Goal: Task Accomplishment & Management: Manage account settings

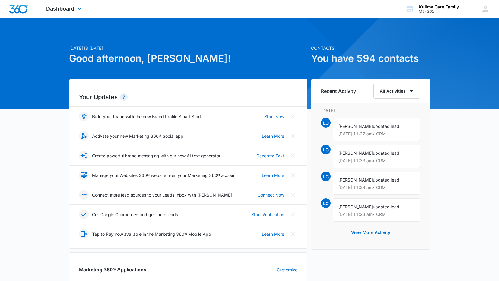
click at [72, 12] on div "Dashboard Apps Reputation Websites Forms CRM Email Social Payments POS Content …" at bounding box center [64, 9] width 55 height 18
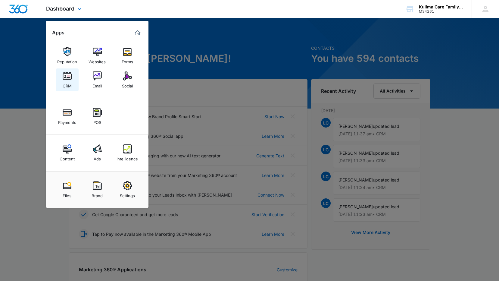
click at [68, 86] on div "CRM" at bounding box center [67, 84] width 9 height 8
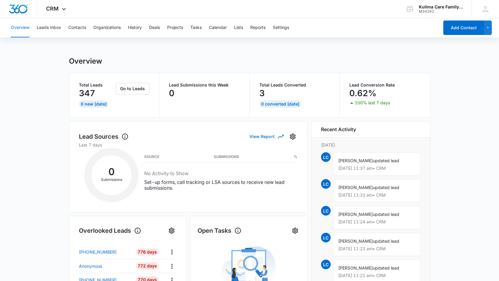
click at [275, 136] on button "View Report" at bounding box center [266, 136] width 34 height 11
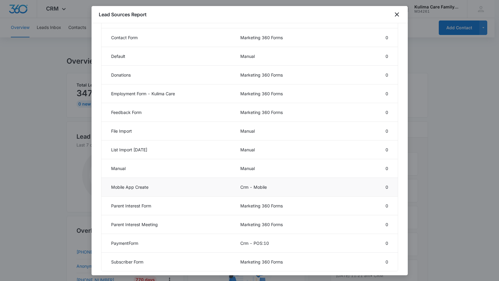
scroll to position [167, 0]
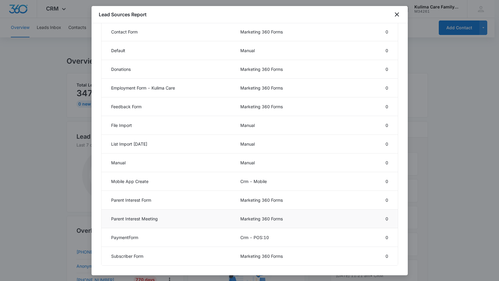
click at [151, 215] on td "Parent Interest Meeting" at bounding box center [167, 218] width 132 height 19
click at [303, 218] on td "Marketing 360 Forms" at bounding box center [279, 218] width 93 height 19
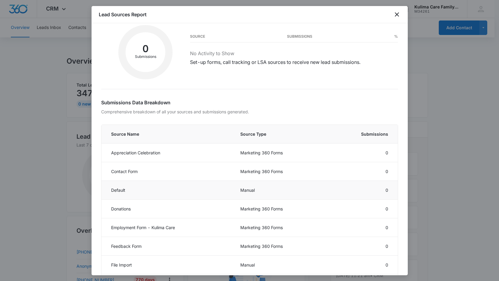
scroll to position [0, 0]
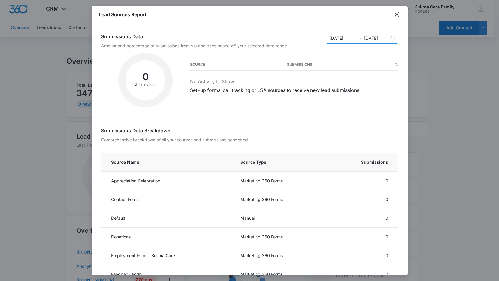
click at [390, 39] on div "09/05/2025 09/12/2025" at bounding box center [362, 38] width 72 height 11
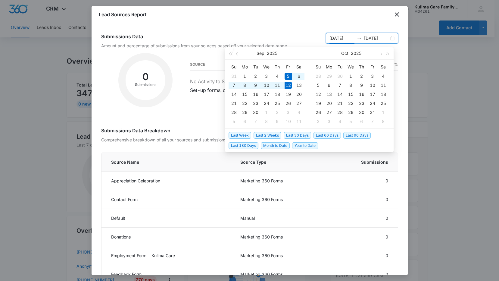
click at [323, 134] on span "Last 60 Days" at bounding box center [326, 135] width 27 height 7
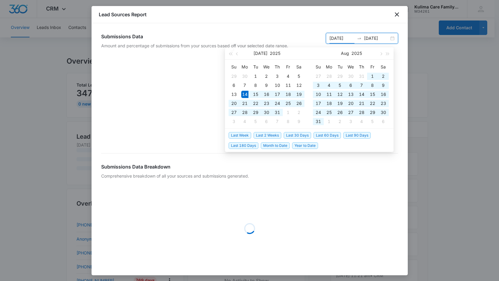
type input "07/14/2025"
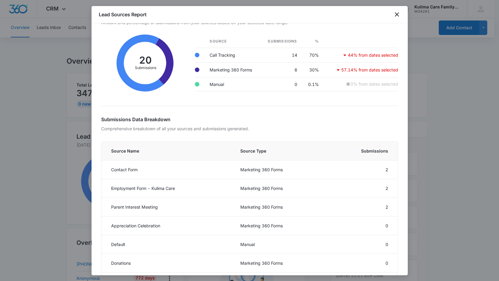
scroll to position [60, 0]
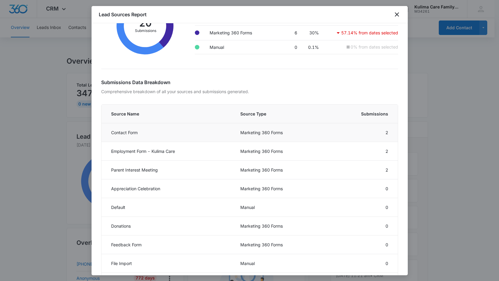
click at [380, 131] on td "2" at bounding box center [362, 132] width 72 height 19
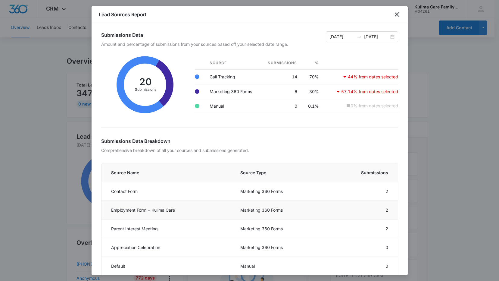
scroll to position [0, 0]
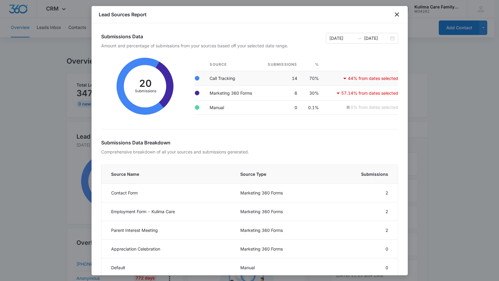
click at [229, 80] on td "Call Tracking" at bounding box center [232, 78] width 55 height 15
click at [219, 94] on td "Marketing 360 Forms" at bounding box center [232, 93] width 55 height 15
click at [352, 78] on p "44% from dates selected" at bounding box center [373, 78] width 50 height 4
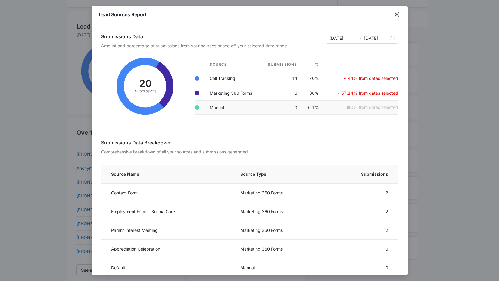
scroll to position [60, 0]
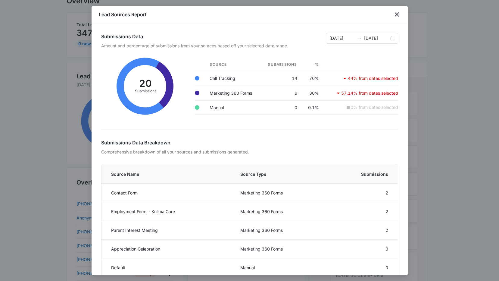
click at [395, 18] on div "Lead Sources Report" at bounding box center [250, 14] width 316 height 17
click at [395, 17] on icon "close" at bounding box center [396, 14] width 7 height 7
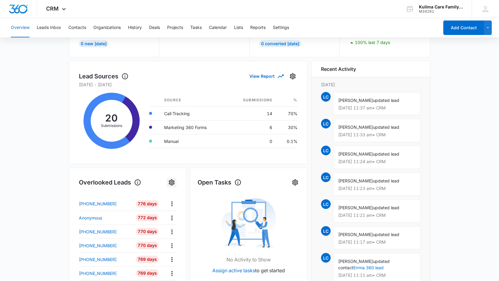
click at [171, 184] on icon "Settings" at bounding box center [171, 182] width 7 height 7
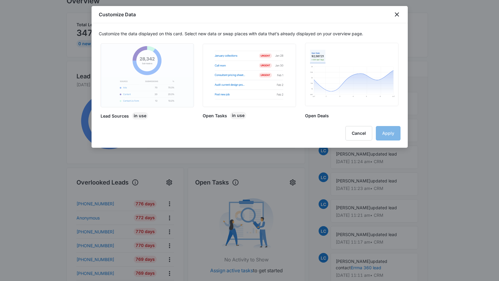
click at [180, 95] on img at bounding box center [147, 75] width 91 height 63
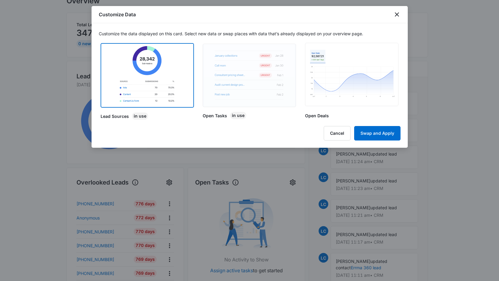
click at [243, 78] on img at bounding box center [249, 75] width 91 height 63
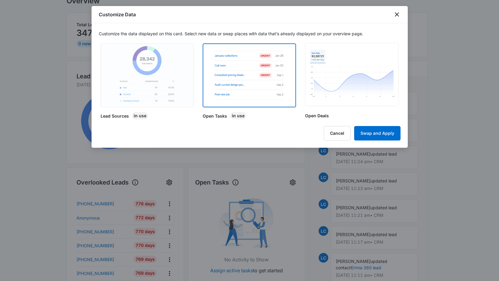
click at [191, 79] on img at bounding box center [147, 75] width 91 height 63
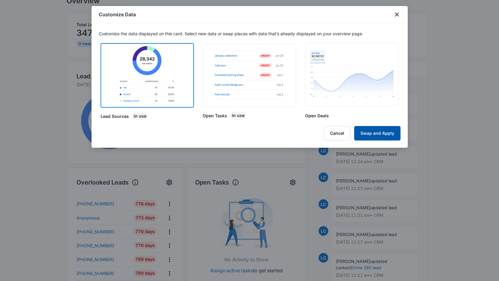
click at [373, 134] on button "Swap and Apply" at bounding box center [377, 133] width 46 height 14
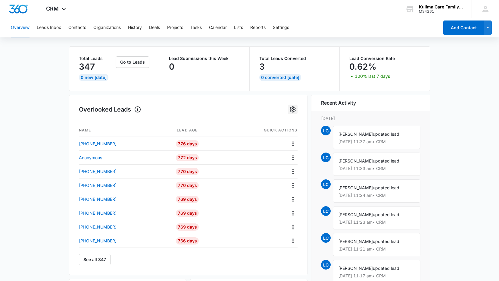
scroll to position [0, 0]
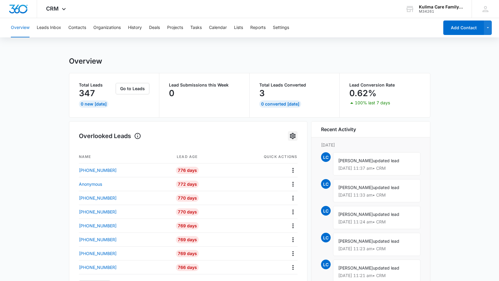
click at [293, 135] on icon "Settings" at bounding box center [293, 136] width 6 height 6
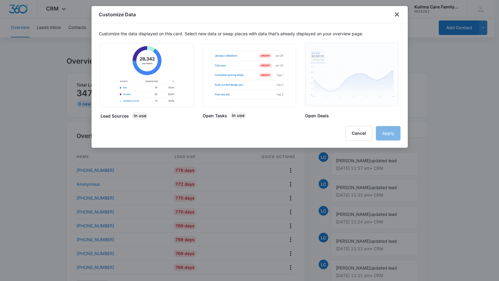
click at [320, 83] on img at bounding box center [351, 74] width 91 height 63
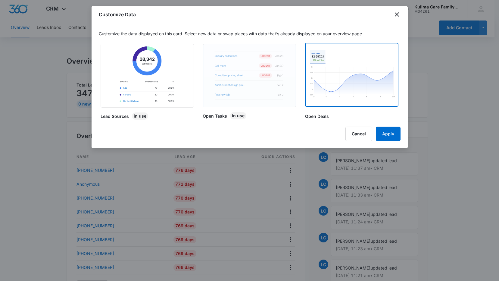
click at [248, 83] on img at bounding box center [249, 75] width 91 height 63
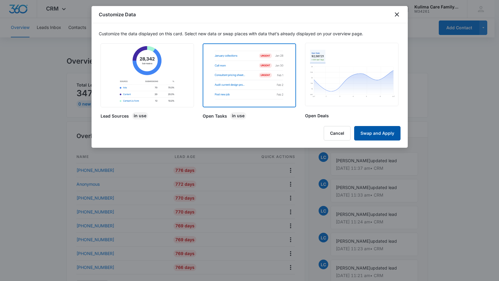
click at [378, 134] on button "Swap and Apply" at bounding box center [377, 133] width 46 height 14
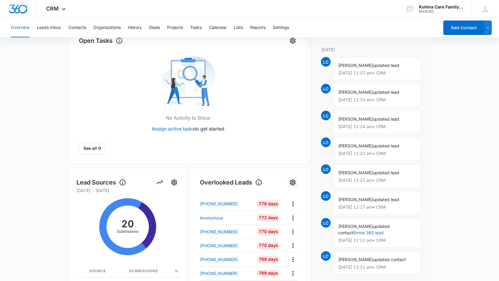
scroll to position [93, 0]
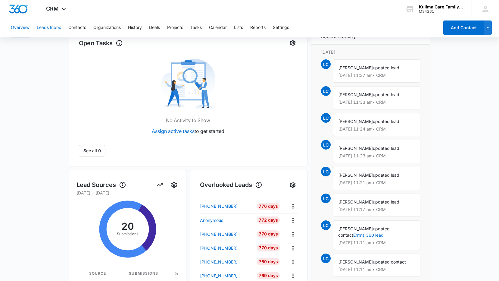
click at [54, 29] on button "Leads Inbox" at bounding box center [49, 27] width 24 height 19
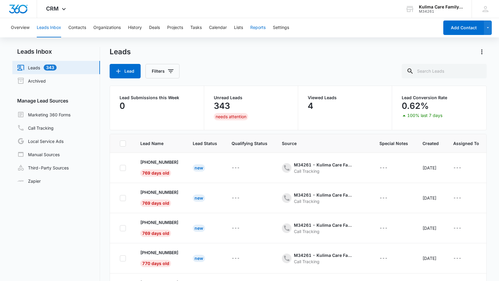
click at [264, 30] on button "Reports" at bounding box center [257, 27] width 15 height 19
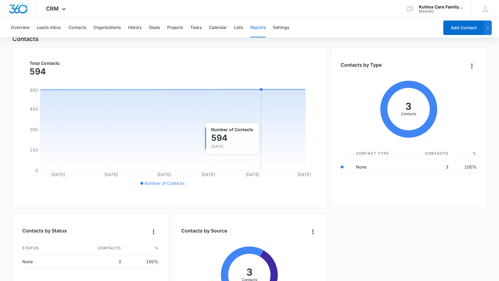
scroll to position [2, 0]
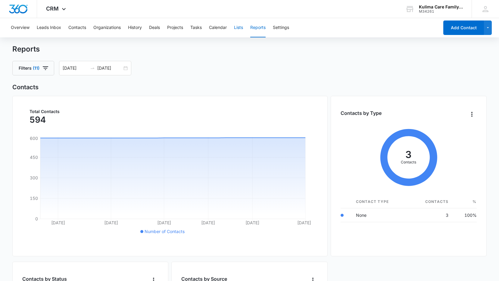
click at [243, 28] on button "Lists" at bounding box center [238, 27] width 9 height 19
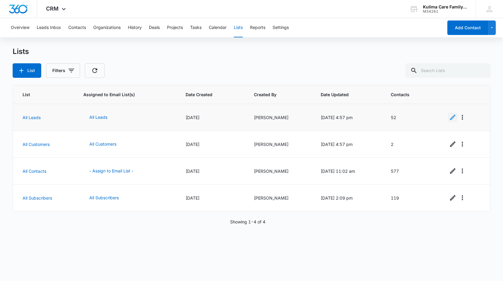
click at [452, 118] on icon "Edit" at bounding box center [453, 117] width 7 height 7
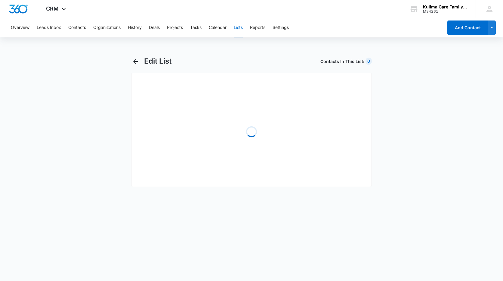
select select "31"
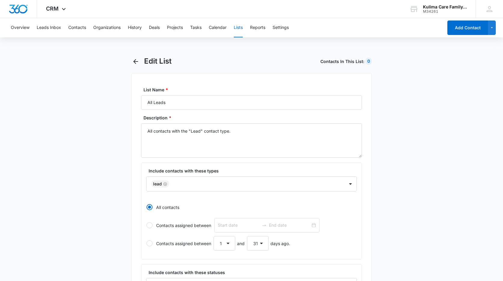
radio input "true"
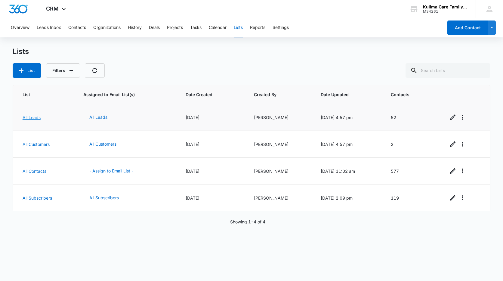
click at [35, 119] on link "All Leads" at bounding box center [32, 117] width 18 height 5
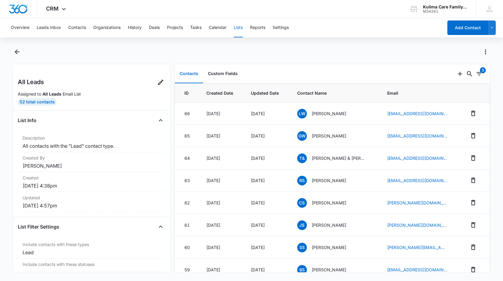
click at [229, 94] on span "Created Date" at bounding box center [222, 93] width 30 height 6
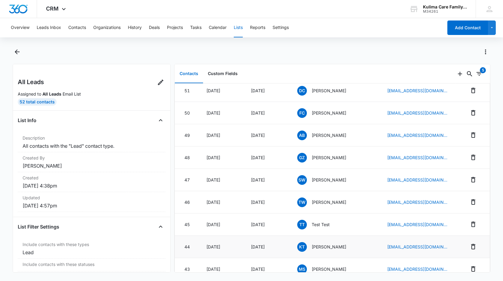
scroll to position [416, 0]
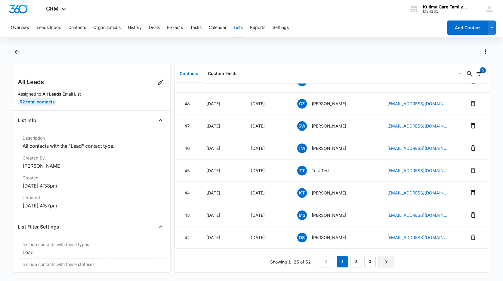
click at [388, 258] on icon "Next Page" at bounding box center [386, 261] width 7 height 7
click at [369, 259] on link "3" at bounding box center [371, 261] width 11 height 11
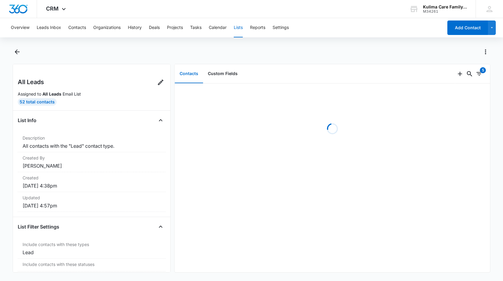
scroll to position [0, 0]
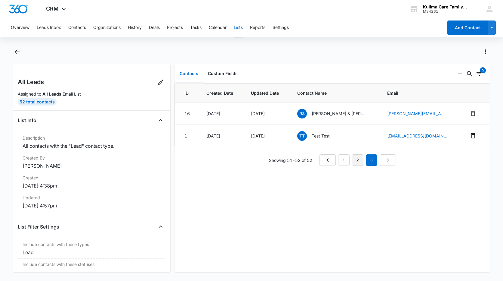
click at [356, 159] on link "2" at bounding box center [357, 159] width 11 height 11
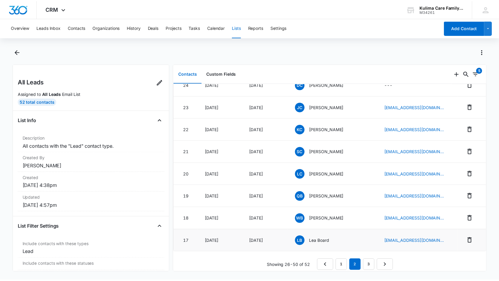
scroll to position [416, 0]
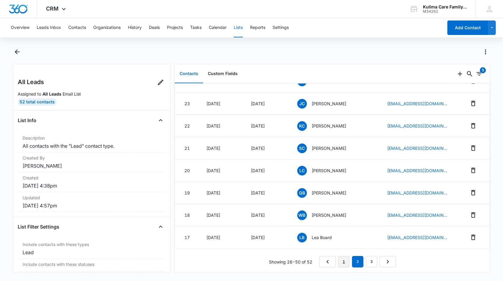
click at [345, 258] on link "1" at bounding box center [343, 261] width 11 height 11
click at [17, 53] on icon "Back" at bounding box center [17, 51] width 5 height 5
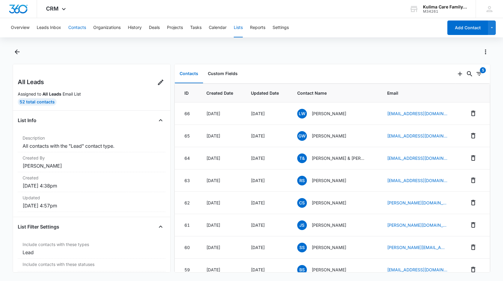
click at [84, 30] on button "Contacts" at bounding box center [77, 27] width 18 height 19
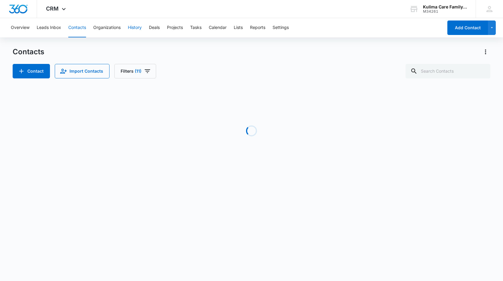
click at [129, 28] on button "History" at bounding box center [135, 27] width 14 height 19
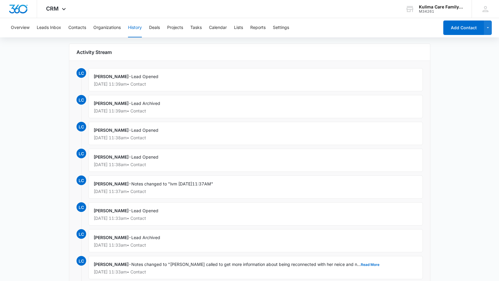
scroll to position [8, 0]
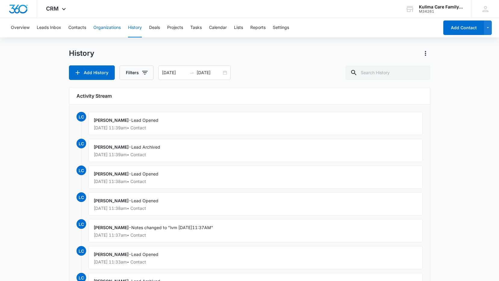
click at [111, 28] on button "Organizations" at bounding box center [106, 27] width 27 height 19
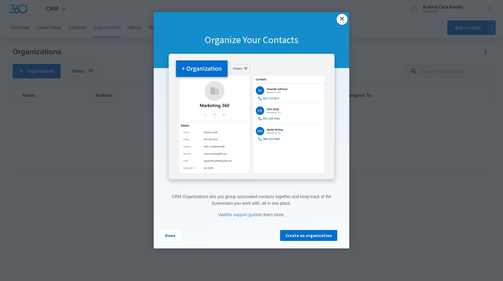
click at [341, 22] on link "×" at bounding box center [342, 19] width 11 height 11
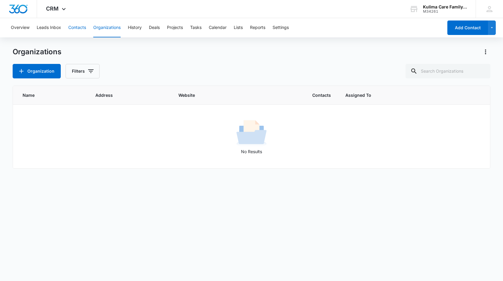
click at [79, 30] on button "Contacts" at bounding box center [77, 27] width 18 height 19
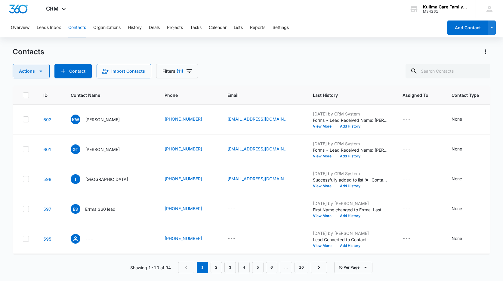
click at [46, 75] on button "Actions" at bounding box center [31, 71] width 37 height 14
click at [55, 50] on div "Contacts" at bounding box center [252, 52] width 478 height 10
click at [89, 117] on p "[PERSON_NAME]" at bounding box center [102, 119] width 35 height 6
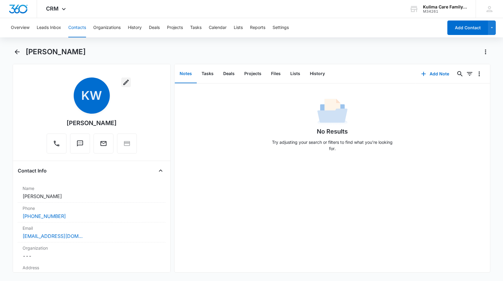
click at [123, 81] on icon "button" at bounding box center [126, 82] width 7 height 7
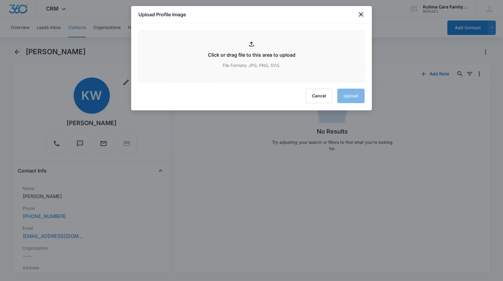
click at [363, 14] on icon "close" at bounding box center [361, 14] width 7 height 7
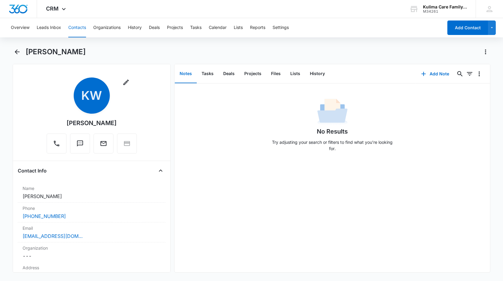
click at [22, 56] on div "[PERSON_NAME]" at bounding box center [252, 55] width 478 height 17
click at [20, 53] on icon "Back" at bounding box center [17, 51] width 7 height 7
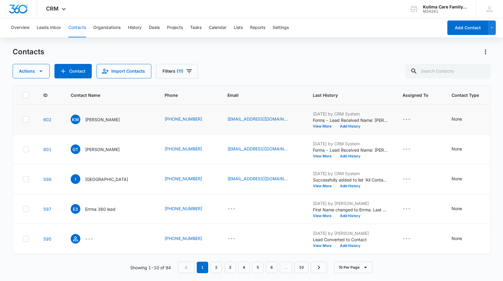
click at [27, 120] on icon at bounding box center [25, 119] width 5 height 5
click at [23, 120] on input "checkbox" at bounding box center [23, 119] width 0 height 0
click at [43, 74] on icon "button" at bounding box center [40, 70] width 7 height 7
click at [7, 108] on main "Contacts Actions Export Duplicate Assign Type Assign Status Delete Manage by Fi…" at bounding box center [251, 163] width 503 height 233
click at [23, 122] on td at bounding box center [24, 119] width 23 height 30
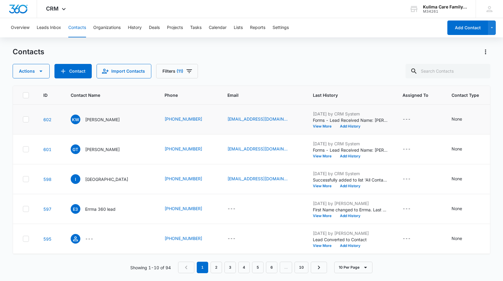
click at [26, 120] on icon at bounding box center [25, 119] width 5 height 5
click at [23, 120] on input "checkbox" at bounding box center [23, 119] width 0 height 0
click at [42, 75] on button "Actions" at bounding box center [31, 71] width 37 height 14
click at [32, 126] on div "Delete" at bounding box center [42, 126] width 44 height 4
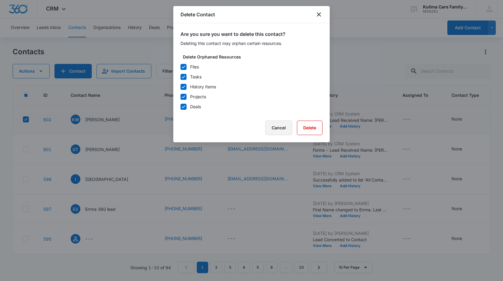
click at [276, 130] on button "Cancel" at bounding box center [279, 127] width 27 height 14
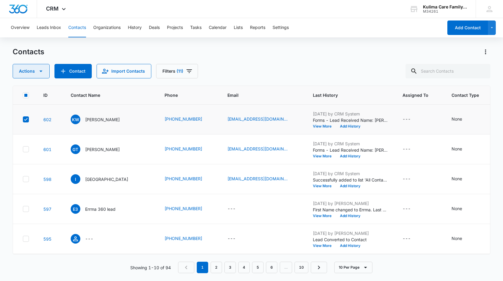
click at [42, 77] on button "Actions" at bounding box center [31, 71] width 37 height 14
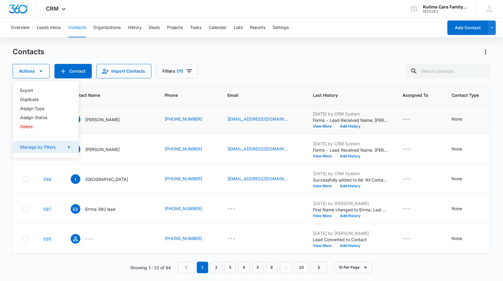
click at [45, 148] on div "Manage by Filters" at bounding box center [38, 147] width 36 height 4
click at [45, 115] on button "Assign Status" at bounding box center [46, 117] width 66 height 9
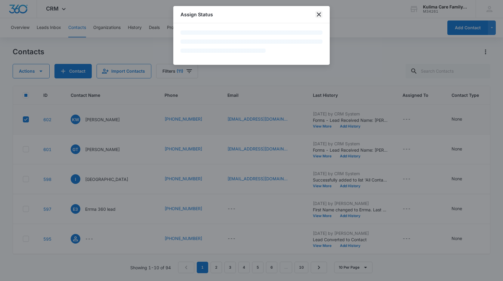
click at [320, 16] on icon "close" at bounding box center [319, 14] width 7 height 7
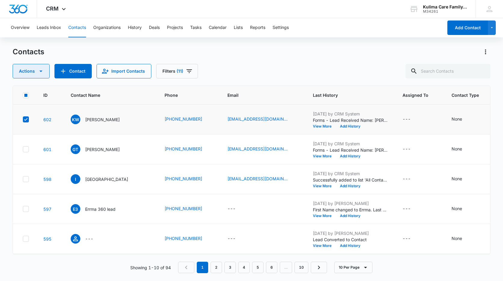
click at [45, 73] on button "Actions" at bounding box center [31, 71] width 37 height 14
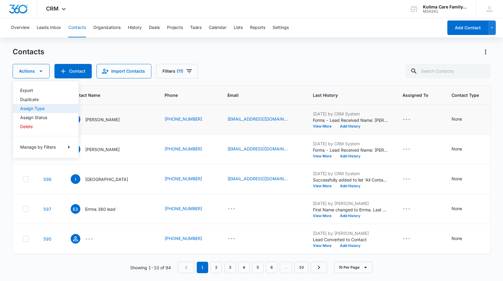
click at [43, 109] on div "Assign Type" at bounding box center [42, 108] width 44 height 4
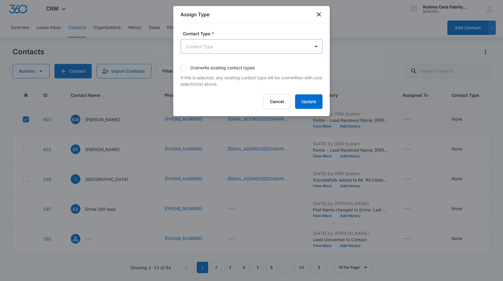
click at [220, 48] on body "CRM Apps Reputation Websites Forms CRM Email Social Payments POS Content Ads In…" at bounding box center [251, 140] width 503 height 281
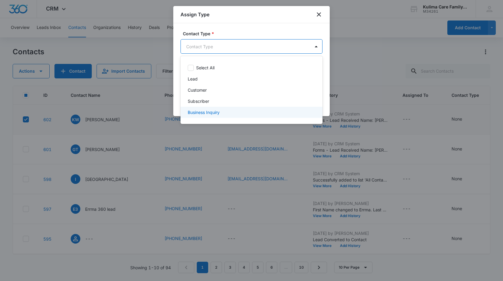
click at [207, 112] on p "Business Inquiry" at bounding box center [204, 112] width 32 height 6
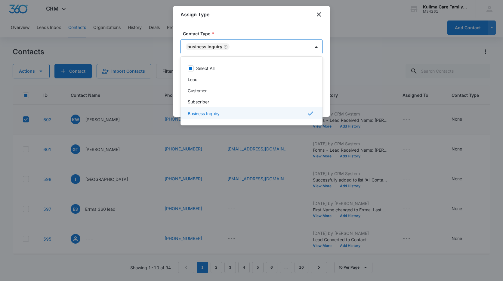
click at [313, 112] on icon at bounding box center [310, 113] width 7 height 7
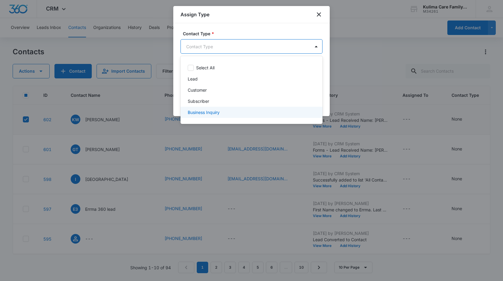
click at [213, 112] on p "Business Inquiry" at bounding box center [204, 112] width 32 height 6
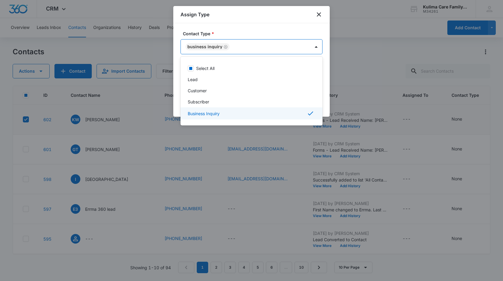
click at [312, 113] on icon at bounding box center [310, 113] width 5 height 4
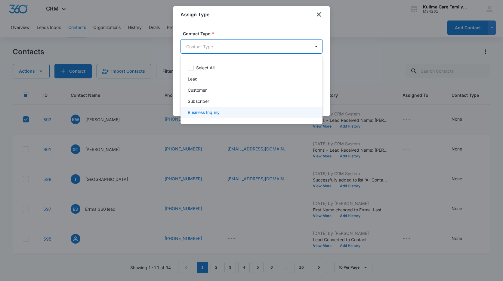
click at [228, 116] on div "Business Inquiry" at bounding box center [252, 112] width 142 height 11
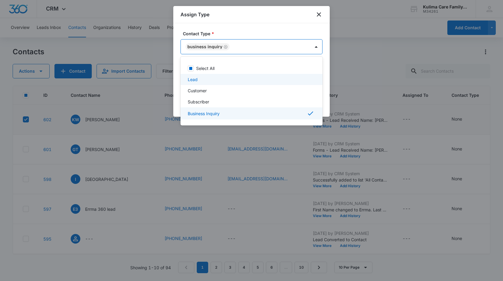
click at [249, 23] on div at bounding box center [251, 140] width 503 height 281
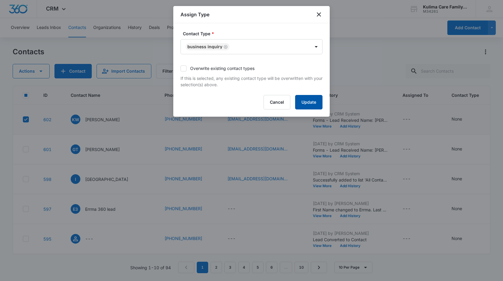
click at [309, 105] on button "Update" at bounding box center [308, 102] width 27 height 14
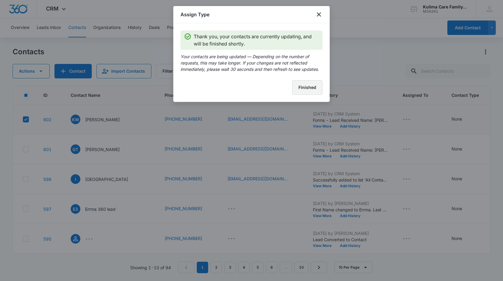
click at [313, 86] on button "Finished" at bounding box center [307, 87] width 30 height 14
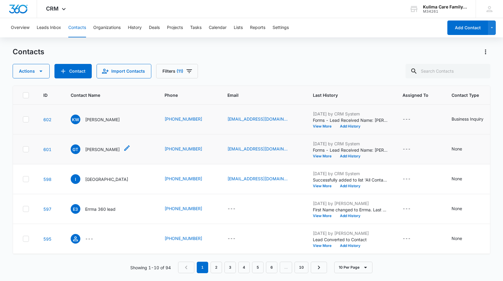
click at [87, 152] on p "[PERSON_NAME]" at bounding box center [102, 149] width 35 height 6
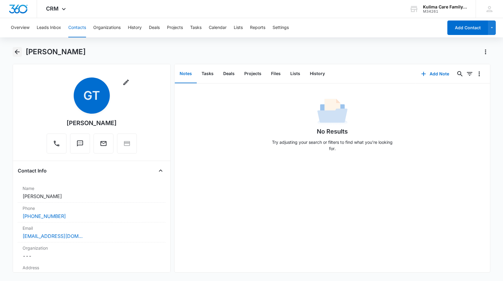
click at [19, 51] on icon "Back" at bounding box center [17, 51] width 7 height 7
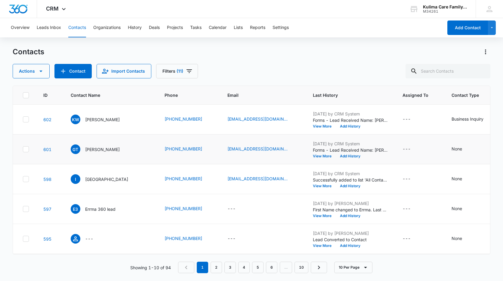
click at [24, 150] on icon at bounding box center [25, 148] width 5 height 5
click at [23, 149] on input "checkbox" at bounding box center [23, 149] width 0 height 0
click at [38, 73] on icon "button" at bounding box center [40, 70] width 7 height 7
click at [120, 161] on td "GT [PERSON_NAME]" at bounding box center [111, 149] width 94 height 30
click at [23, 148] on label at bounding box center [26, 149] width 6 height 6
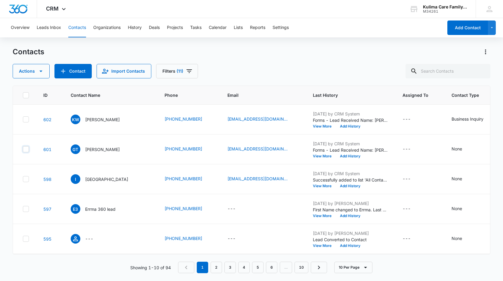
click at [23, 149] on input "checkbox" at bounding box center [23, 149] width 0 height 0
click at [39, 70] on icon "button" at bounding box center [40, 70] width 7 height 7
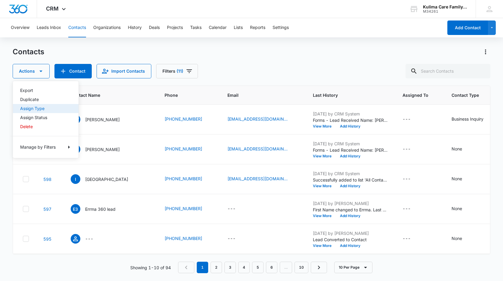
click at [40, 109] on div "Assign Type" at bounding box center [42, 108] width 44 height 4
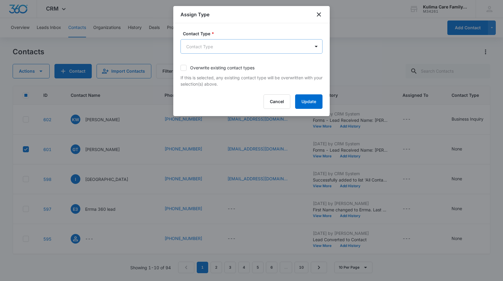
click at [304, 53] on body "CRM Apps Reputation Websites Forms CRM Email Social Payments POS Content Ads In…" at bounding box center [251, 140] width 503 height 281
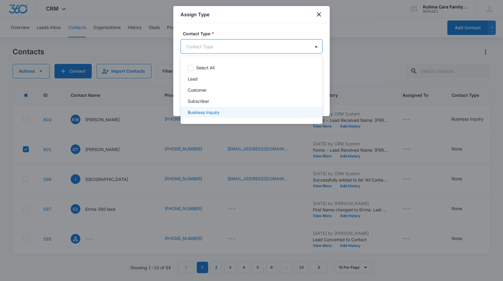
click at [213, 112] on p "Business Inquiry" at bounding box center [204, 112] width 32 height 6
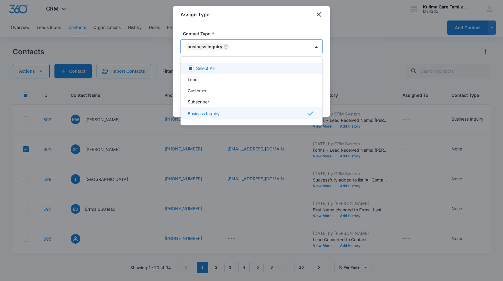
click at [297, 31] on div at bounding box center [251, 140] width 503 height 281
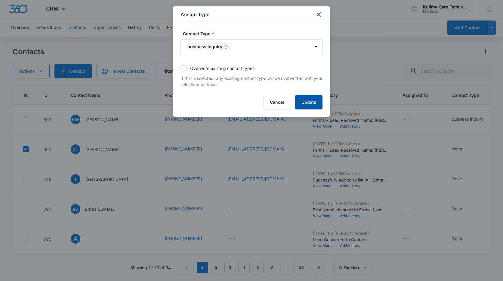
click at [314, 96] on button "Update" at bounding box center [308, 102] width 27 height 14
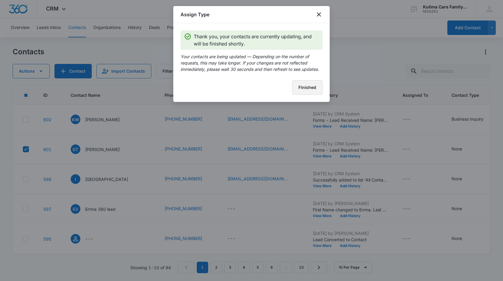
click at [319, 84] on button "Finished" at bounding box center [307, 87] width 30 height 14
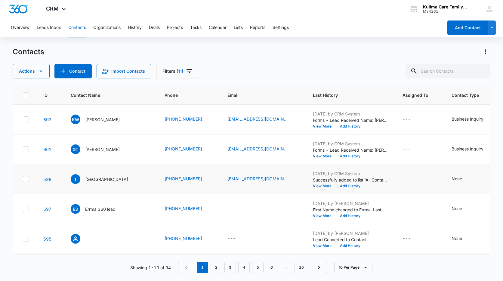
click at [24, 179] on icon at bounding box center [25, 178] width 5 height 5
click at [23, 179] on input "checkbox" at bounding box center [23, 179] width 0 height 0
click at [39, 73] on icon "button" at bounding box center [40, 70] width 7 height 7
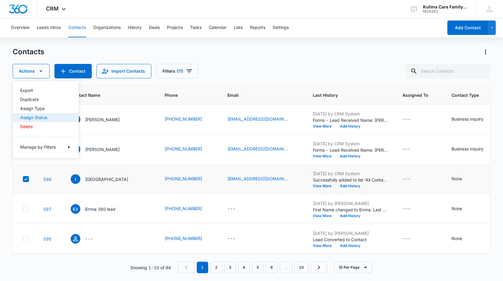
click at [45, 117] on div "Assign Status" at bounding box center [42, 117] width 44 height 4
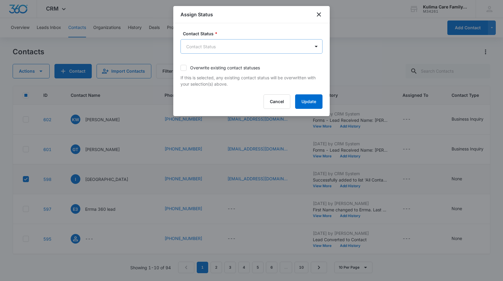
click at [245, 51] on body "CRM Apps Reputation Websites Forms CRM Email Social Payments POS Content Ads In…" at bounding box center [251, 140] width 503 height 281
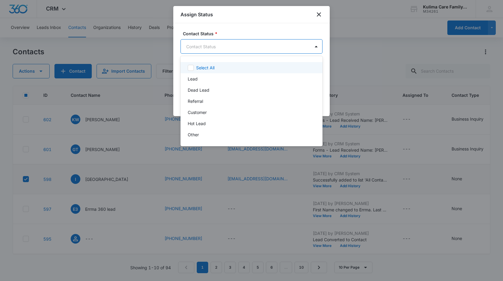
click at [318, 16] on div at bounding box center [251, 140] width 503 height 281
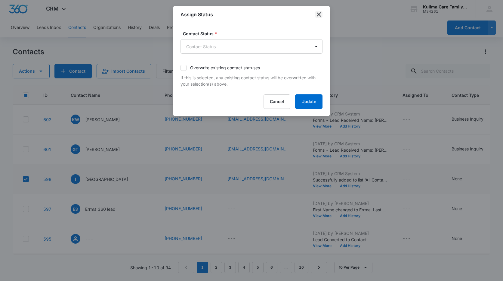
click at [318, 15] on icon "close" at bounding box center [319, 14] width 7 height 7
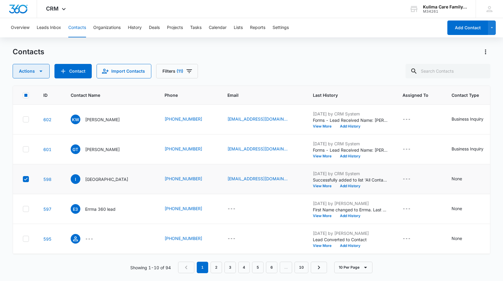
click at [40, 74] on icon "button" at bounding box center [40, 70] width 7 height 7
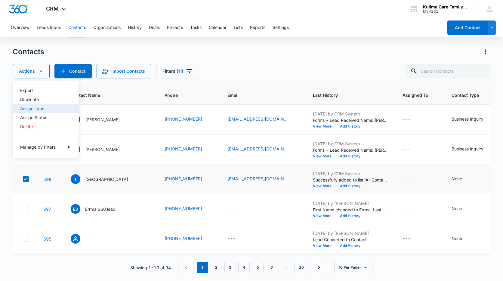
click at [40, 109] on div "Assign Type" at bounding box center [42, 108] width 44 height 4
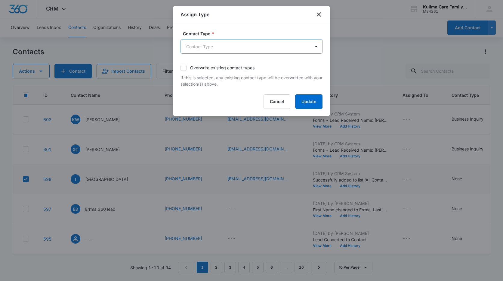
click at [279, 52] on body "CRM Apps Reputation Websites Forms CRM Email Social Payments POS Content Ads In…" at bounding box center [251, 140] width 503 height 281
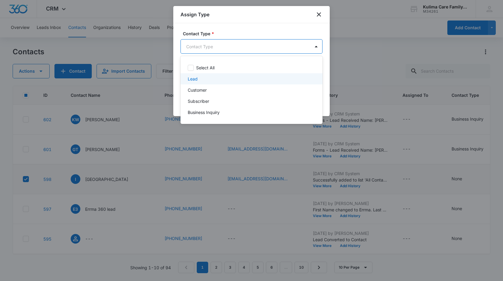
click at [192, 79] on p "Lead" at bounding box center [193, 79] width 10 height 6
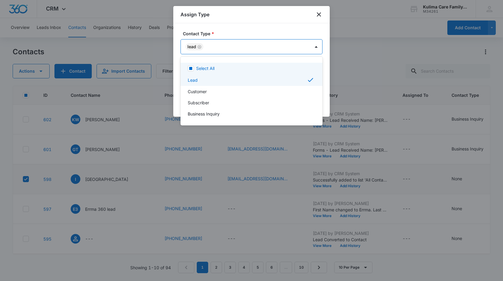
click at [304, 25] on div at bounding box center [251, 140] width 503 height 281
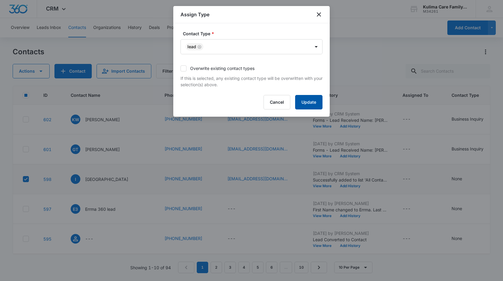
click at [316, 106] on button "Update" at bounding box center [308, 102] width 27 height 14
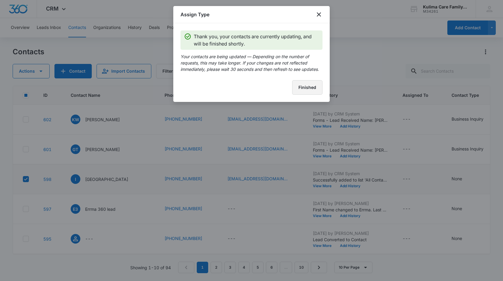
drag, startPoint x: 297, startPoint y: 87, endPoint x: 305, endPoint y: 87, distance: 8.1
click at [299, 87] on button "Finished" at bounding box center [307, 87] width 30 height 14
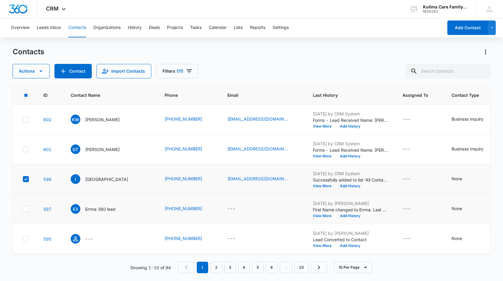
scroll to position [30, 0]
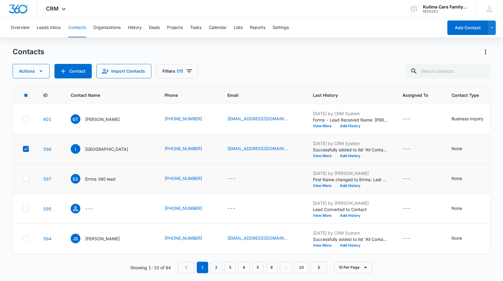
click at [29, 167] on td at bounding box center [24, 179] width 23 height 30
click at [27, 179] on icon at bounding box center [25, 178] width 5 height 5
click at [23, 179] on input "checkbox" at bounding box center [23, 179] width 0 height 0
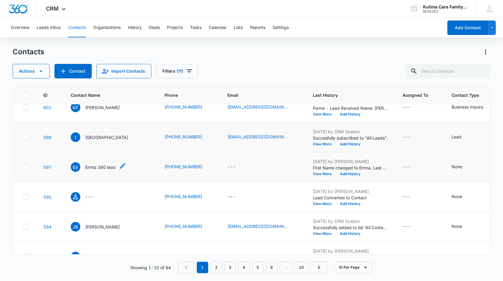
scroll to position [60, 0]
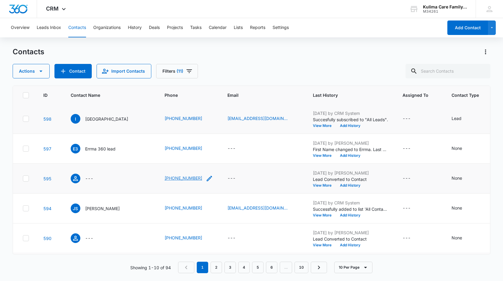
click at [182, 179] on link "[PHONE_NUMBER]" at bounding box center [184, 178] width 38 height 6
click at [73, 178] on icon "Contact Name - - Select to Edit Field" at bounding box center [75, 178] width 7 height 7
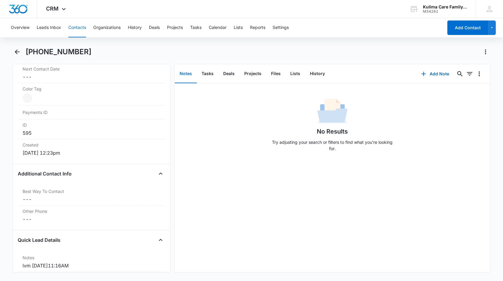
scroll to position [301, 0]
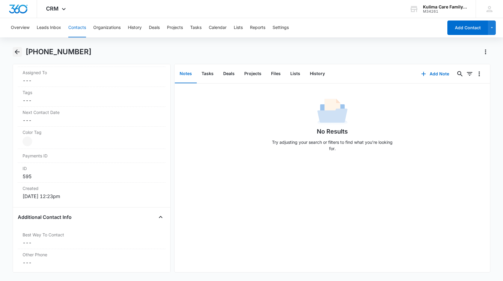
click at [16, 51] on icon "Back" at bounding box center [17, 51] width 5 height 5
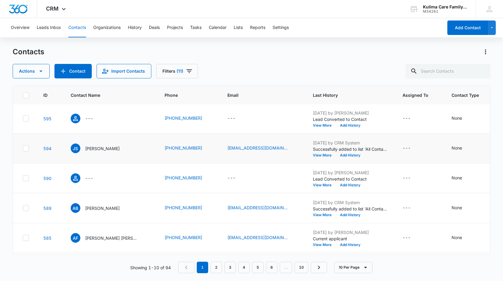
scroll to position [120, 0]
click at [76, 178] on icon "Contact Name - - Select to Edit Field" at bounding box center [75, 177] width 5 height 5
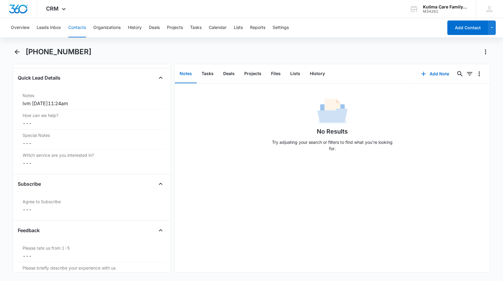
scroll to position [512, 0]
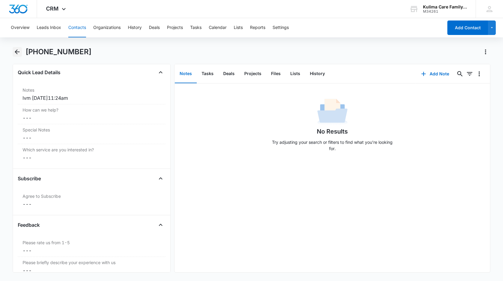
click at [21, 54] on div "[PHONE_NUMBER]" at bounding box center [252, 55] width 478 height 17
click at [18, 53] on icon "Back" at bounding box center [17, 51] width 7 height 7
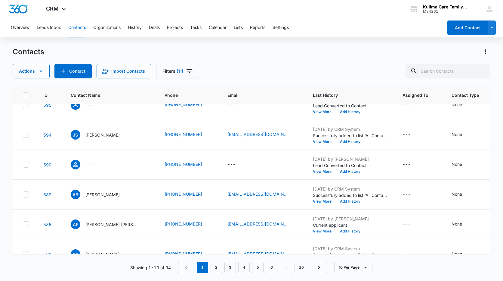
scroll to position [153, 0]
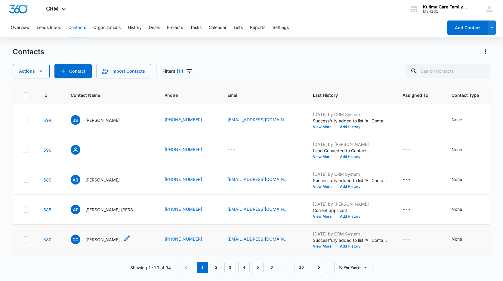
click at [105, 236] on p "[PERSON_NAME]" at bounding box center [102, 239] width 35 height 6
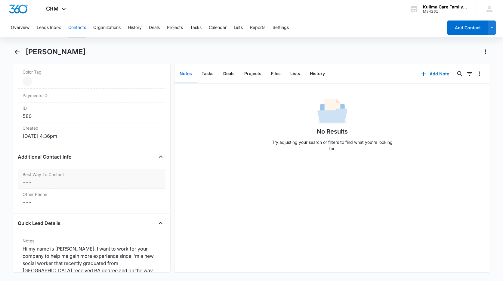
scroll to position [422, 0]
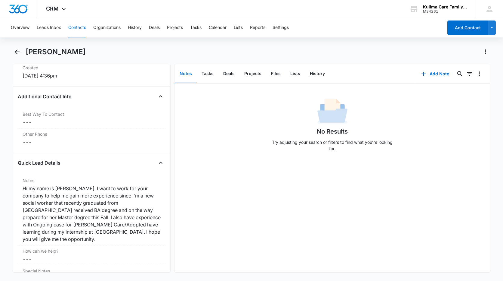
click at [22, 46] on div "Overview Leads Inbox Contacts Organizations History Deals Projects Tasks Calend…" at bounding box center [251, 148] width 503 height 261
click at [18, 50] on icon "Back" at bounding box center [17, 51] width 7 height 7
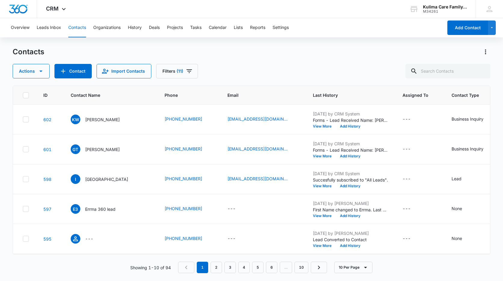
scroll to position [153, 0]
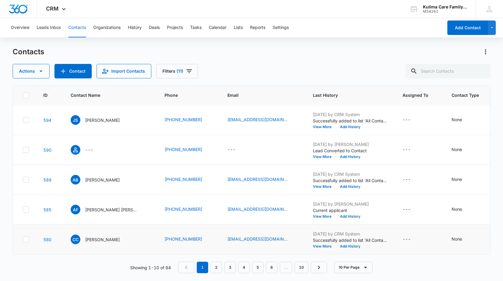
click at [27, 236] on icon at bounding box center [25, 238] width 5 height 5
click at [23, 239] on input "checkbox" at bounding box center [23, 239] width 0 height 0
click at [39, 70] on icon "button" at bounding box center [40, 70] width 7 height 7
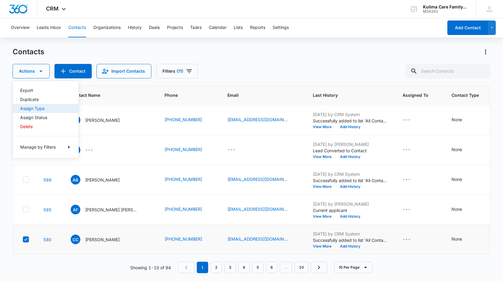
click at [41, 106] on div "Assign Type" at bounding box center [42, 108] width 44 height 4
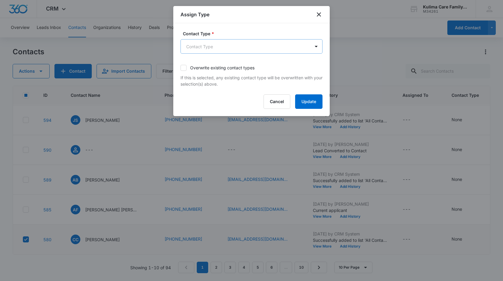
click at [244, 49] on body "CRM Apps Reputation Websites Forms CRM Email Social Payments POS Content Ads In…" at bounding box center [251, 140] width 503 height 281
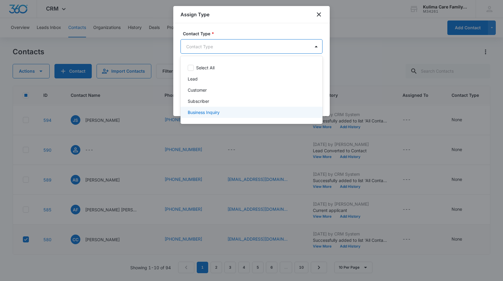
click at [205, 112] on p "Business Inquiry" at bounding box center [204, 112] width 32 height 6
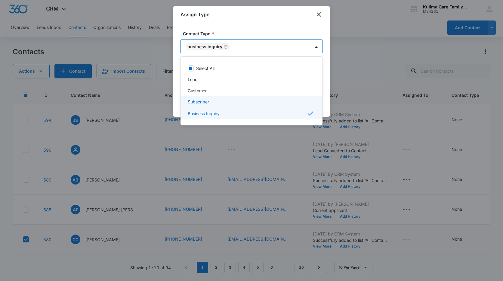
click at [310, 28] on div at bounding box center [251, 140] width 503 height 281
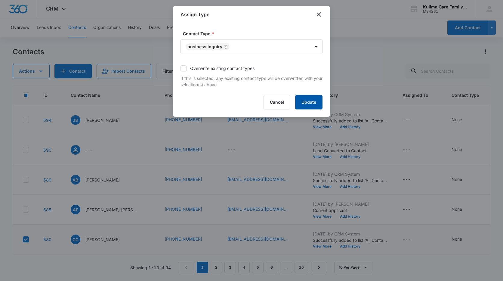
click at [309, 101] on button "Update" at bounding box center [308, 102] width 27 height 14
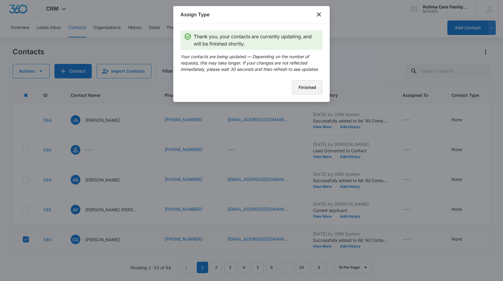
click at [313, 92] on button "Finished" at bounding box center [307, 87] width 30 height 14
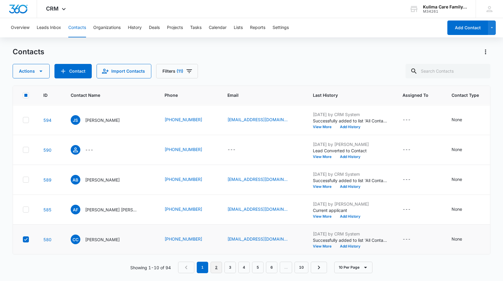
click at [215, 266] on link "2" at bounding box center [216, 266] width 11 height 11
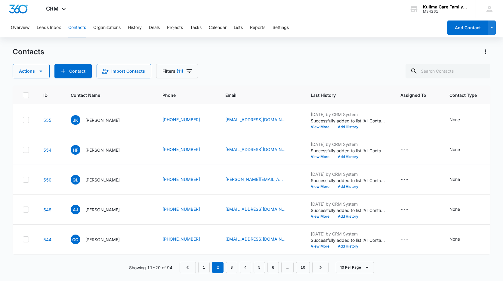
scroll to position [0, 0]
click at [27, 120] on icon at bounding box center [25, 119] width 5 height 5
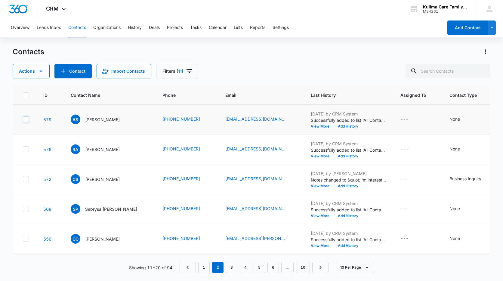
click at [23, 120] on input "checkbox" at bounding box center [23, 119] width 0 height 0
click at [41, 73] on icon "button" at bounding box center [40, 70] width 7 height 7
click at [29, 129] on button "Delete" at bounding box center [46, 126] width 66 height 9
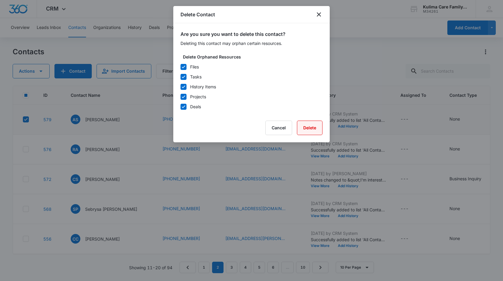
click at [311, 132] on button "Delete" at bounding box center [310, 127] width 26 height 14
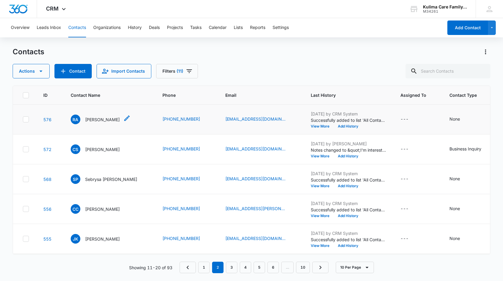
click at [87, 119] on p "[PERSON_NAME]" at bounding box center [102, 119] width 35 height 6
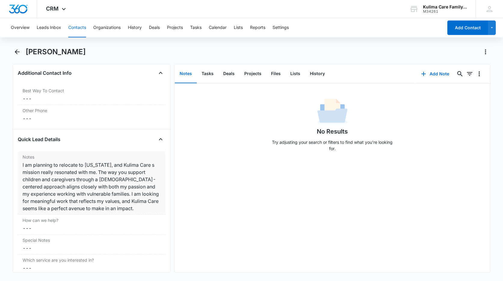
scroll to position [482, 0]
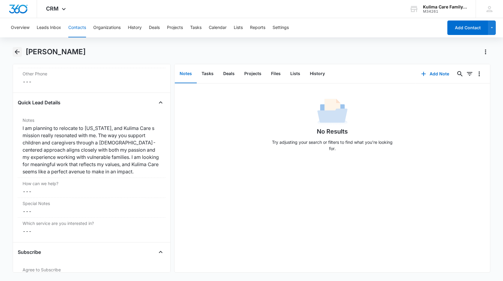
click at [15, 51] on icon "Back" at bounding box center [17, 51] width 7 height 7
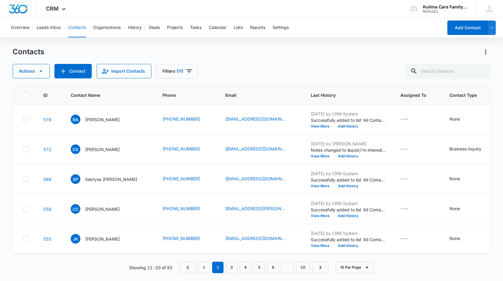
scroll to position [60, 0]
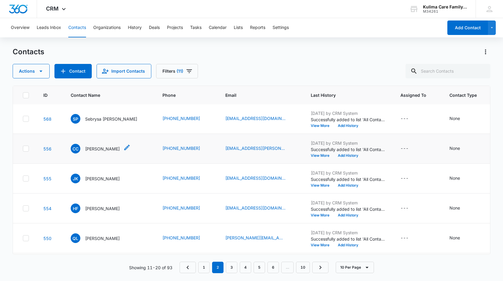
click at [120, 148] on p "[PERSON_NAME]" at bounding box center [102, 148] width 35 height 6
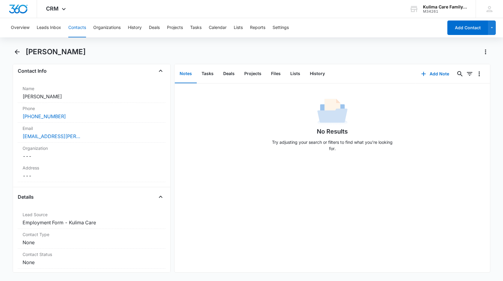
scroll to position [67, 0]
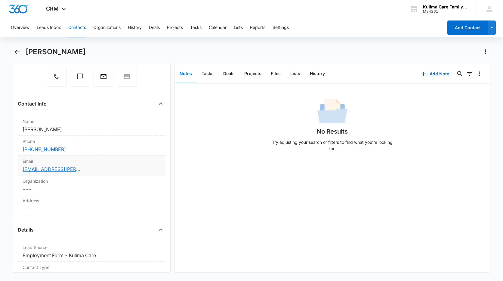
click at [58, 170] on link "[EMAIL_ADDRESS][PERSON_NAME][DOMAIN_NAME]" at bounding box center [53, 168] width 60 height 7
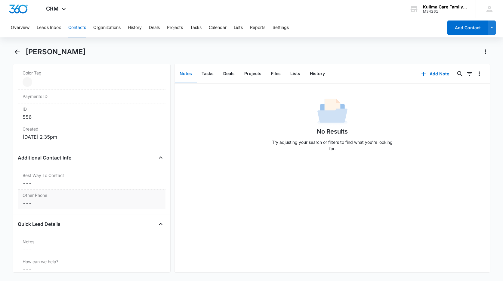
scroll to position [398, 0]
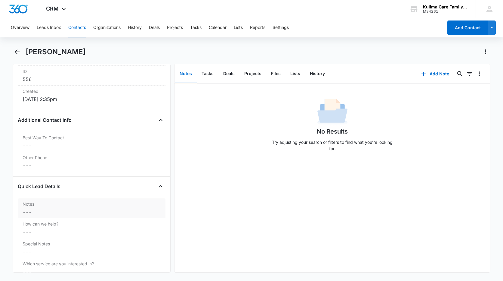
click at [67, 204] on label "Notes" at bounding box center [92, 204] width 138 height 6
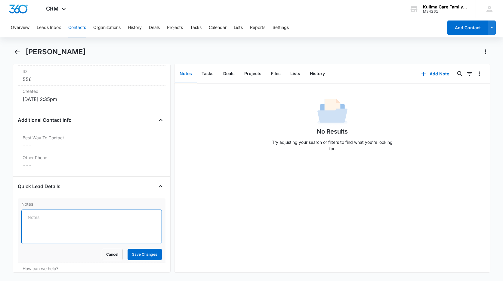
click at [79, 226] on textarea "Notes" at bounding box center [91, 226] width 141 height 34
type textarea "lvm [DATE]12:51PM"
click at [144, 255] on button "Save Changes" at bounding box center [145, 253] width 34 height 11
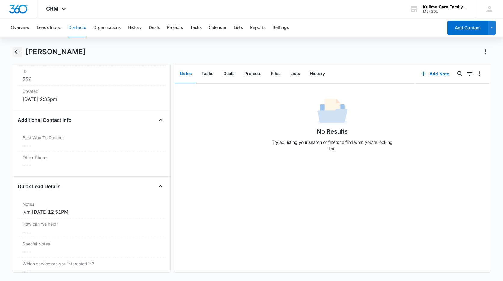
click at [17, 52] on icon "Back" at bounding box center [17, 51] width 5 height 5
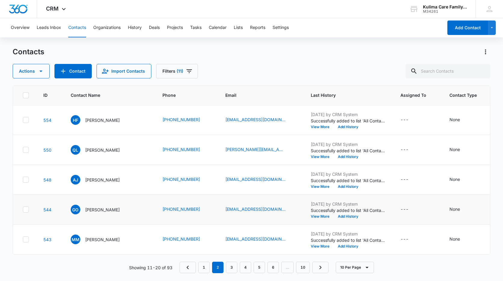
scroll to position [153, 0]
click at [113, 117] on p "[PERSON_NAME]" at bounding box center [102, 120] width 35 height 6
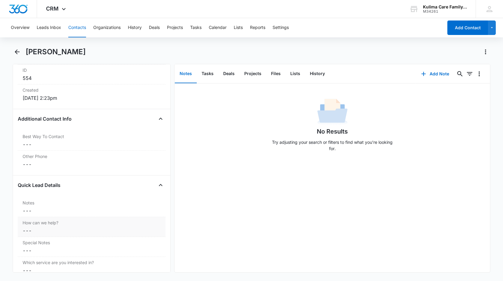
scroll to position [422, 0]
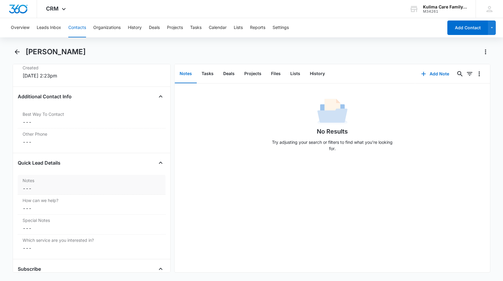
click at [54, 185] on dd "Cancel Save Changes ---" at bounding box center [92, 188] width 138 height 7
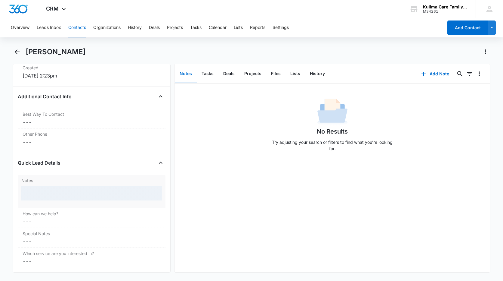
click at [52, 192] on div at bounding box center [91, 193] width 141 height 14
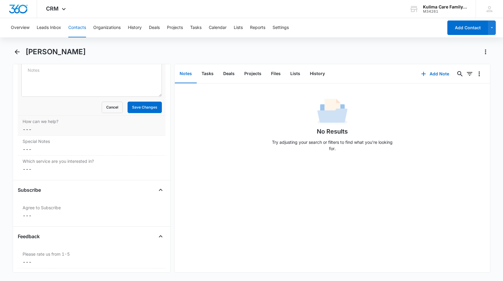
scroll to position [539, 0]
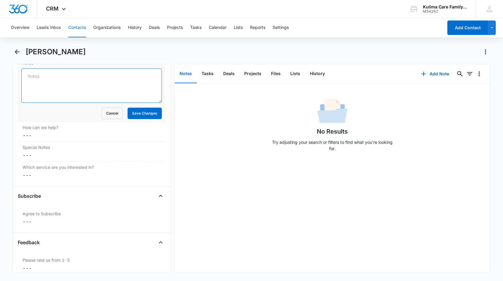
click at [78, 92] on textarea "Notes" at bounding box center [91, 85] width 141 height 34
type textarea "lvm [DATE]12:55PM"
click at [149, 113] on button "Save Changes" at bounding box center [145, 112] width 34 height 11
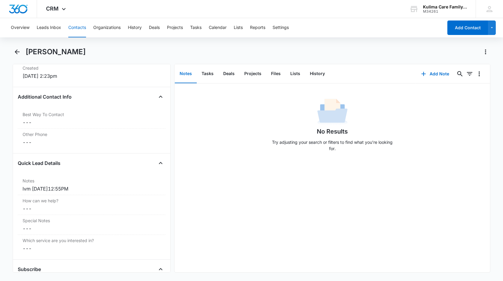
scroll to position [331, 0]
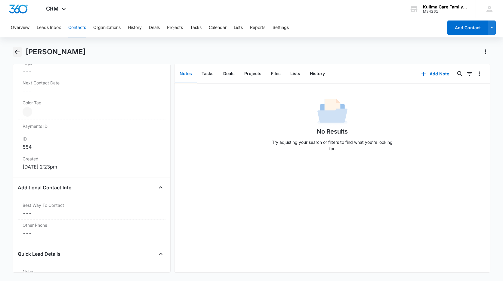
click at [18, 52] on icon "Back" at bounding box center [17, 51] width 7 height 7
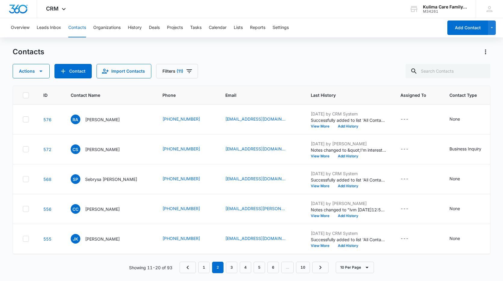
scroll to position [153, 0]
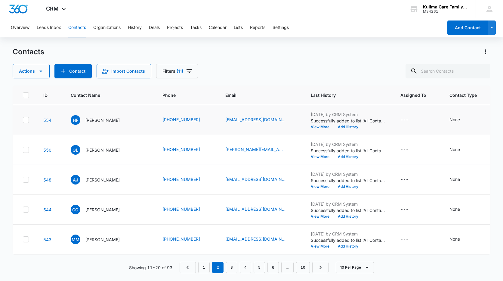
click at [26, 118] on icon at bounding box center [26, 119] width 4 height 3
click at [23, 120] on input "checkbox" at bounding box center [23, 120] width 0 height 0
click at [33, 74] on button "Actions" at bounding box center [31, 71] width 37 height 14
click at [268, 65] on div "Actions Export Duplicate Assign Type Assign Status Delete Manage by Filters Con…" at bounding box center [252, 71] width 478 height 14
click at [21, 115] on td at bounding box center [24, 120] width 23 height 30
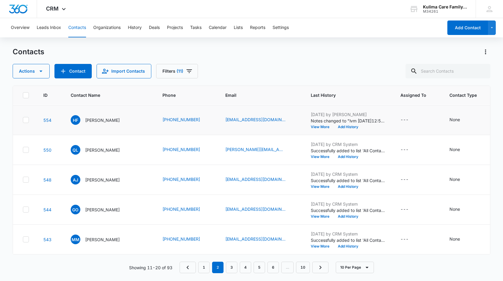
click at [26, 117] on icon at bounding box center [25, 119] width 5 height 5
click at [23, 120] on input "checkbox" at bounding box center [23, 120] width 0 height 0
click at [44, 77] on button "Actions" at bounding box center [31, 71] width 37 height 14
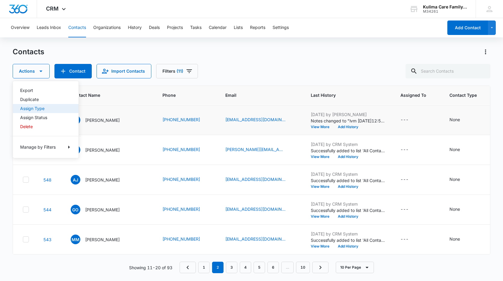
click at [41, 106] on div "Assign Type" at bounding box center [42, 108] width 44 height 4
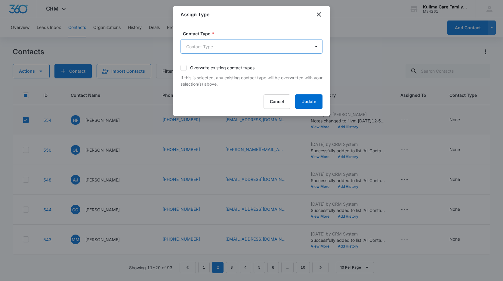
click at [210, 47] on body "CRM Apps Reputation Websites Forms CRM Email Social Payments POS Content Ads In…" at bounding box center [251, 140] width 503 height 281
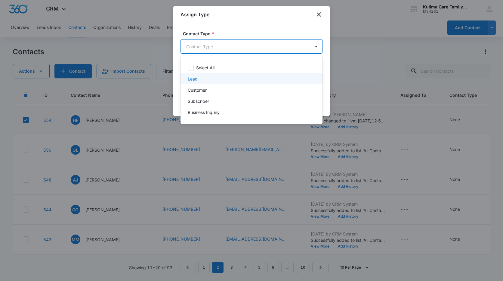
click at [198, 77] on div "Lead" at bounding box center [251, 79] width 126 height 6
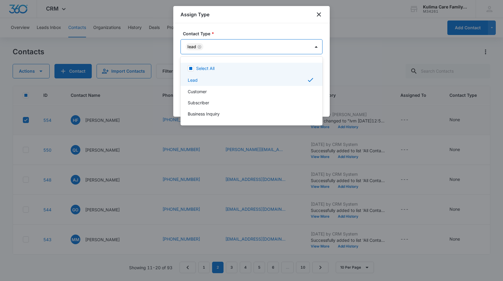
click at [286, 30] on div at bounding box center [251, 140] width 503 height 281
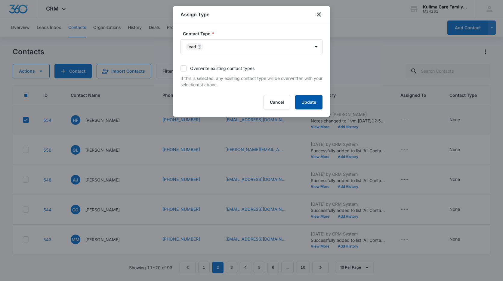
click at [307, 102] on button "Update" at bounding box center [308, 102] width 27 height 14
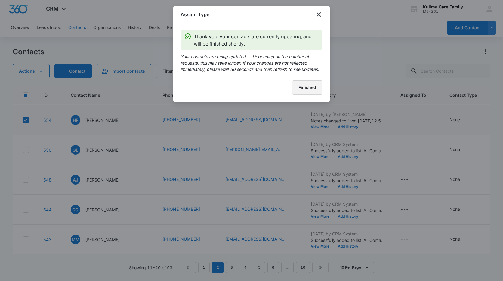
click at [306, 85] on button "Finished" at bounding box center [307, 87] width 30 height 14
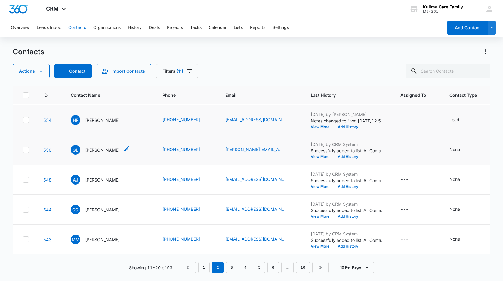
click at [104, 147] on p "[PERSON_NAME]" at bounding box center [102, 150] width 35 height 6
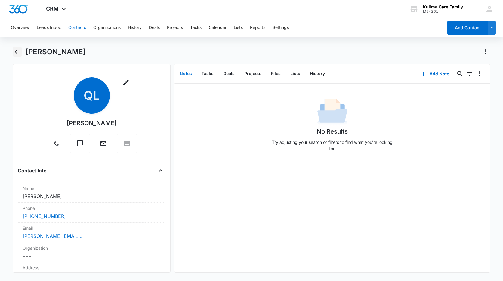
click at [19, 52] on icon "Back" at bounding box center [17, 51] width 5 height 5
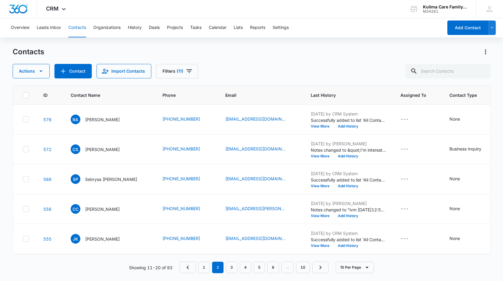
scroll to position [153, 0]
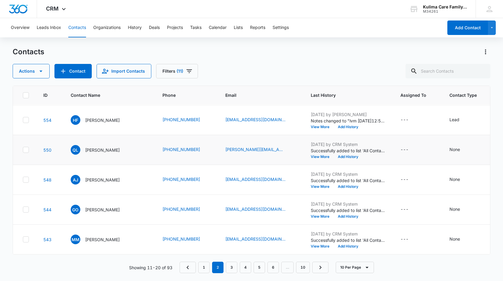
click at [27, 147] on icon at bounding box center [25, 149] width 5 height 5
click at [23, 150] on input "checkbox" at bounding box center [23, 150] width 0 height 0
click at [90, 147] on p "[PERSON_NAME]" at bounding box center [102, 150] width 35 height 6
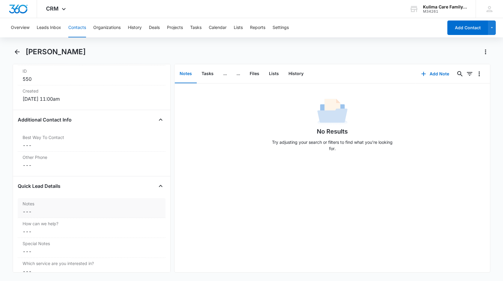
scroll to position [452, 0]
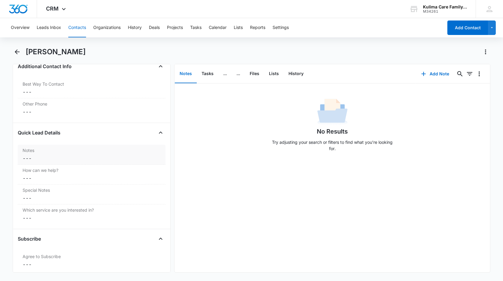
click at [70, 156] on dd "Cancel Save Changes ---" at bounding box center [92, 157] width 138 height 7
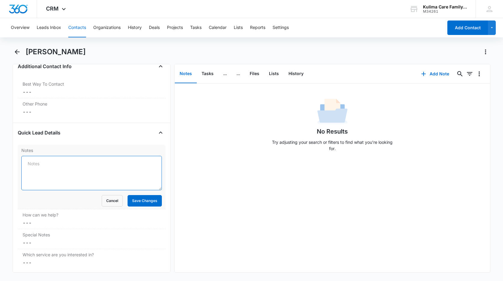
click at [132, 171] on textarea "Notes" at bounding box center [91, 173] width 141 height 34
type textarea "[PERSON_NAME] stated that she was not interested. Let her know that I would rem…"
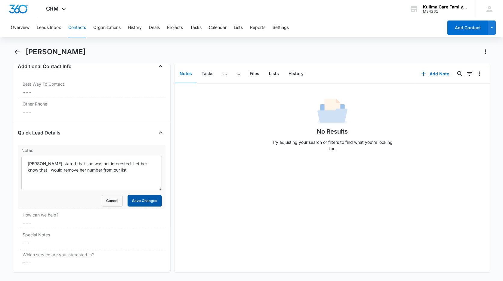
click at [151, 204] on button "Save Changes" at bounding box center [145, 200] width 34 height 11
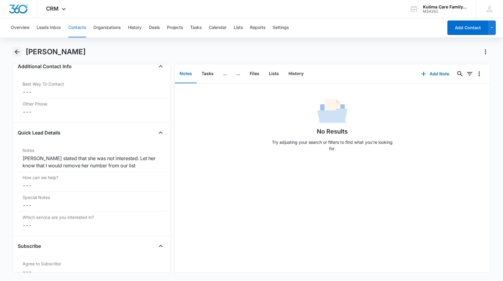
click at [14, 51] on icon "Back" at bounding box center [17, 51] width 7 height 7
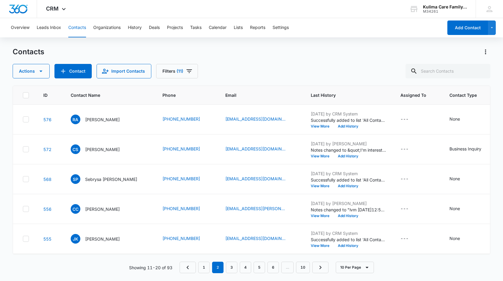
scroll to position [153, 0]
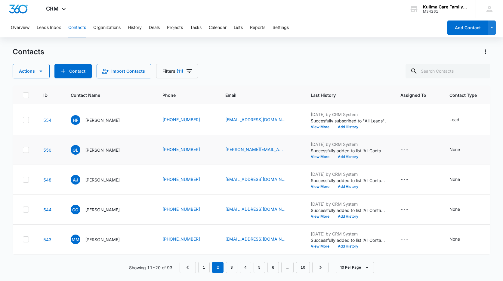
click at [24, 147] on icon at bounding box center [25, 149] width 5 height 5
click at [23, 150] on input "checkbox" at bounding box center [23, 150] width 0 height 0
click at [45, 76] on button "Actions" at bounding box center [31, 71] width 37 height 14
click at [84, 56] on div "Contacts" at bounding box center [252, 52] width 478 height 10
click at [27, 148] on icon at bounding box center [26, 149] width 4 height 3
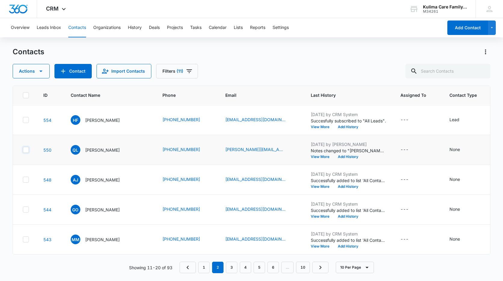
click at [23, 150] on input "checkbox" at bounding box center [23, 150] width 0 height 0
click at [45, 70] on button "Actions" at bounding box center [31, 71] width 37 height 14
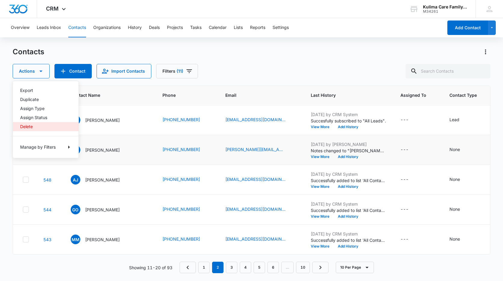
click at [32, 125] on div "Delete" at bounding box center [42, 126] width 44 height 4
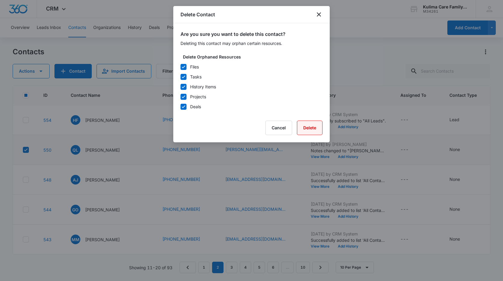
click at [311, 127] on button "Delete" at bounding box center [310, 127] width 26 height 14
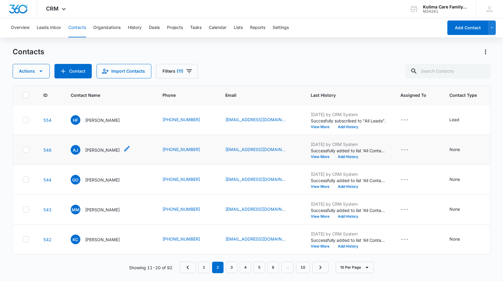
click at [84, 148] on div "[PERSON_NAME]" at bounding box center [95, 150] width 49 height 10
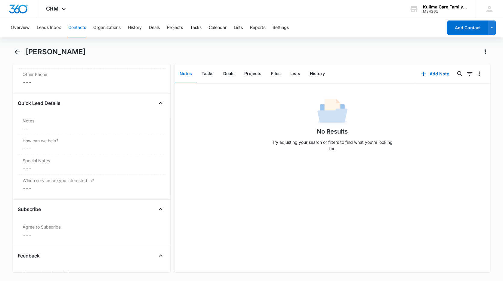
scroll to position [421, 0]
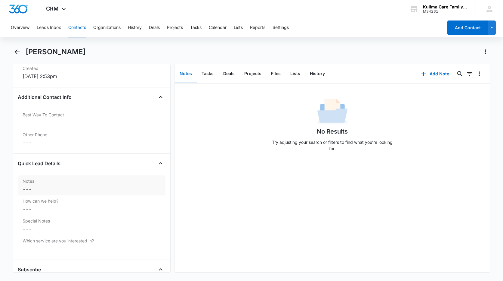
click at [48, 186] on dd "Cancel Save Changes ---" at bounding box center [92, 188] width 138 height 7
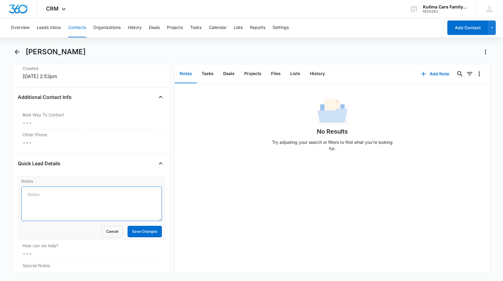
click at [61, 207] on textarea "Notes" at bounding box center [91, 203] width 141 height 34
type textarea "c"
type textarea "l"
click at [118, 206] on textarea "Something that her sister was talking about. Has 3 bio children and stepchildre…" at bounding box center [91, 203] width 141 height 34
drag, startPoint x: 131, startPoint y: 201, endPoint x: 26, endPoint y: 192, distance: 105.4
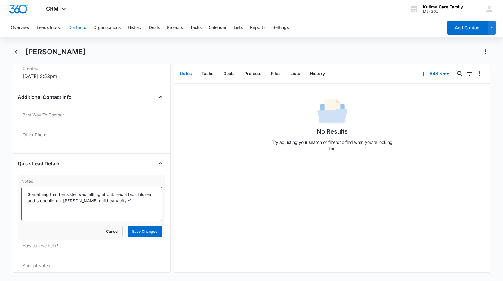
click at [26, 192] on textarea "Something that her sister was talking about. Has 3 bio children and stepchildre…" at bounding box center [91, 203] width 141 height 34
type textarea "Something that her sister was talking about. Has 3 bio children and stepchildre…"
click at [140, 236] on button "Save Changes" at bounding box center [145, 231] width 34 height 11
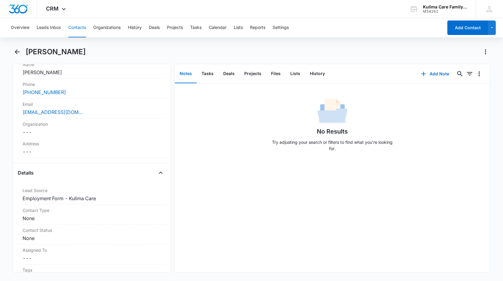
scroll to position [90, 0]
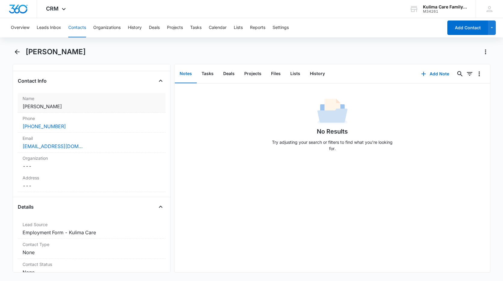
drag, startPoint x: 65, startPoint y: 107, endPoint x: 22, endPoint y: 102, distance: 43.7
click at [22, 102] on div "Name Cancel Save Changes [PERSON_NAME]" at bounding box center [92, 103] width 148 height 20
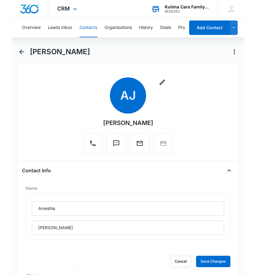
scroll to position [0, 0]
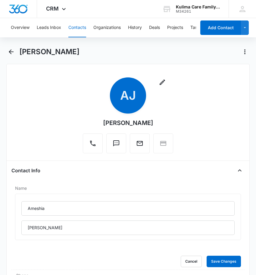
click at [96, 87] on div "Remove [PERSON_NAME]" at bounding box center [128, 115] width 90 height 76
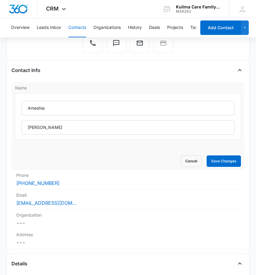
scroll to position [151, 0]
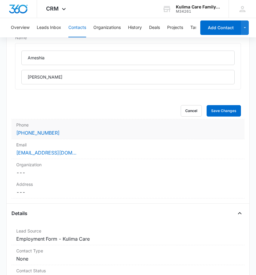
click at [73, 138] on div "Phone Cancel Save Changes [PHONE_NUMBER]" at bounding box center [127, 129] width 233 height 20
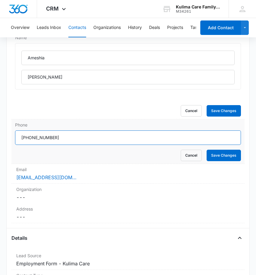
drag, startPoint x: 73, startPoint y: 137, endPoint x: 19, endPoint y: 136, distance: 53.9
click at [19, 136] on input "Phone" at bounding box center [128, 137] width 226 height 14
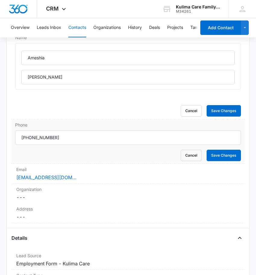
drag, startPoint x: 45, startPoint y: 153, endPoint x: 57, endPoint y: 168, distance: 18.7
click at [45, 153] on div "Cancel Save Changes" at bounding box center [128, 155] width 226 height 11
drag, startPoint x: 76, startPoint y: 175, endPoint x: 57, endPoint y: 178, distance: 20.0
click at [57, 178] on div "[EMAIL_ADDRESS][DOMAIN_NAME]" at bounding box center [127, 177] width 223 height 7
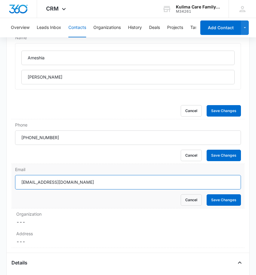
drag, startPoint x: 88, startPoint y: 183, endPoint x: 16, endPoint y: 182, distance: 71.4
click at [16, 182] on input "[EMAIL_ADDRESS][DOMAIN_NAME]" at bounding box center [128, 182] width 226 height 14
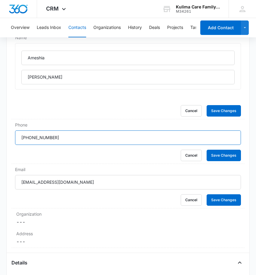
drag, startPoint x: 56, startPoint y: 136, endPoint x: 11, endPoint y: 139, distance: 45.5
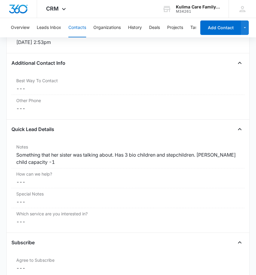
scroll to position [572, 0]
click at [54, 165] on div "Notes Cancel Save Changes Something that her sister was talking about. Has 3 bi…" at bounding box center [127, 154] width 233 height 27
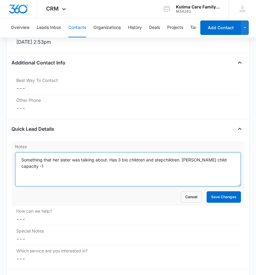
click at [49, 161] on textarea "Something that her sister was talking about. Has 3 bio children and stepchildre…" at bounding box center [128, 169] width 226 height 34
click at [23, 161] on textarea "Something that her sister was talking about. Has 3 bio children and stepchildre…" at bounding box center [128, 169] width 226 height 34
click at [21, 161] on textarea "Something that her sister was talking about. Has 3 bio children and stepchildre…" at bounding box center [128, 169] width 226 height 34
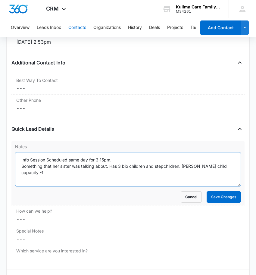
drag, startPoint x: 232, startPoint y: 166, endPoint x: 20, endPoint y: 159, distance: 212.4
click at [20, 159] on textarea "Info Session Scheduled same day for 3:15pm. Something that her sister was talki…" at bounding box center [128, 169] width 226 height 34
click at [42, 161] on textarea "Info Session Scheduled same day for 3:15pm. Something that her sister was talki…" at bounding box center [128, 169] width 226 height 34
click at [111, 160] on textarea "Info Session Scheduled same day for 3:15pm. Something that her sister was talki…" at bounding box center [128, 169] width 226 height 34
drag, startPoint x: 114, startPoint y: 160, endPoint x: 68, endPoint y: 160, distance: 46.1
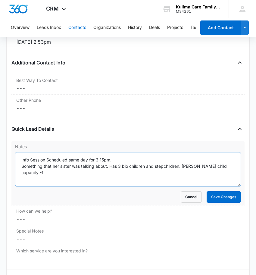
click at [68, 160] on textarea "Info Session Scheduled same day for 3:15pm. Something that her sister was talki…" at bounding box center [128, 169] width 226 height 34
click at [95, 169] on textarea "Info Session Scheduled same day for 3:15pm. Something that her sister was talki…" at bounding box center [128, 169] width 226 height 34
drag, startPoint x: 229, startPoint y: 166, endPoint x: 20, endPoint y: 166, distance: 209.0
click at [20, 166] on textarea "Info Session Scheduled same day for 3:15pm. Something that her sister was talki…" at bounding box center [128, 169] width 226 height 34
type textarea "Info Session Scheduled same day for 3:15pm. Something that her sister was talki…"
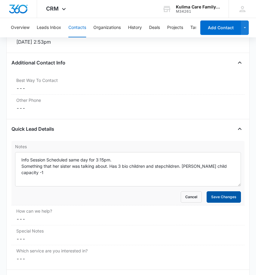
click at [218, 201] on button "Save Changes" at bounding box center [224, 196] width 34 height 11
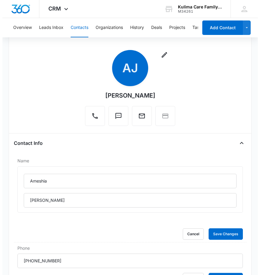
scroll to position [0, 0]
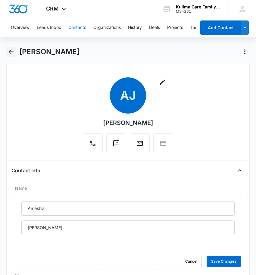
click at [10, 52] on icon "Back" at bounding box center [11, 51] width 5 height 5
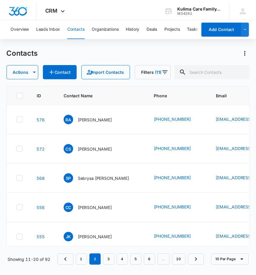
scroll to position [153, 0]
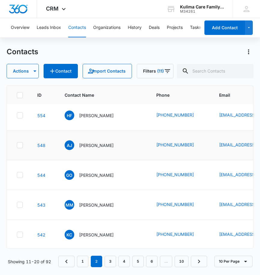
click at [20, 146] on icon at bounding box center [20, 145] width 4 height 3
click at [17, 145] on input "checkbox" at bounding box center [17, 145] width 0 height 0
click at [38, 75] on button "Actions" at bounding box center [23, 71] width 33 height 14
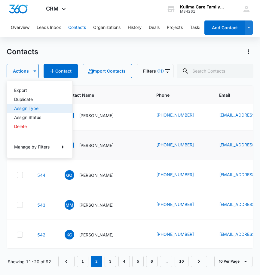
click at [30, 110] on div "Assign Type" at bounding box center [36, 108] width 44 height 4
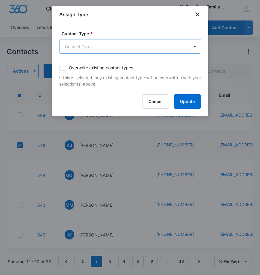
click at [143, 48] on body "CRM Apps Reputation Websites Forms CRM Email Social Payments POS Content Ads In…" at bounding box center [130, 137] width 260 height 275
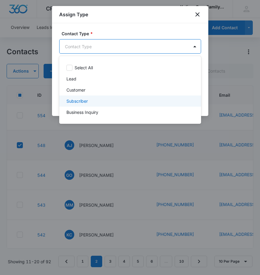
click at [82, 101] on p "Subscriber" at bounding box center [77, 101] width 21 height 6
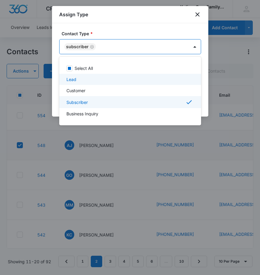
click at [172, 29] on div at bounding box center [130, 137] width 260 height 275
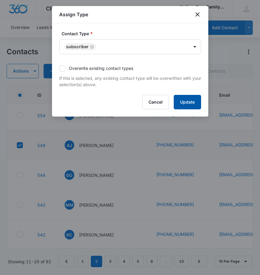
click at [180, 106] on button "Update" at bounding box center [187, 102] width 27 height 14
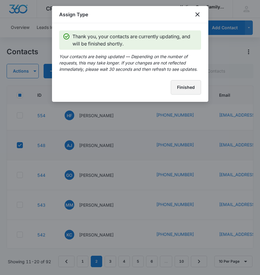
click at [187, 88] on button "Finished" at bounding box center [186, 87] width 30 height 14
